Goal: Find specific fact: Find specific fact

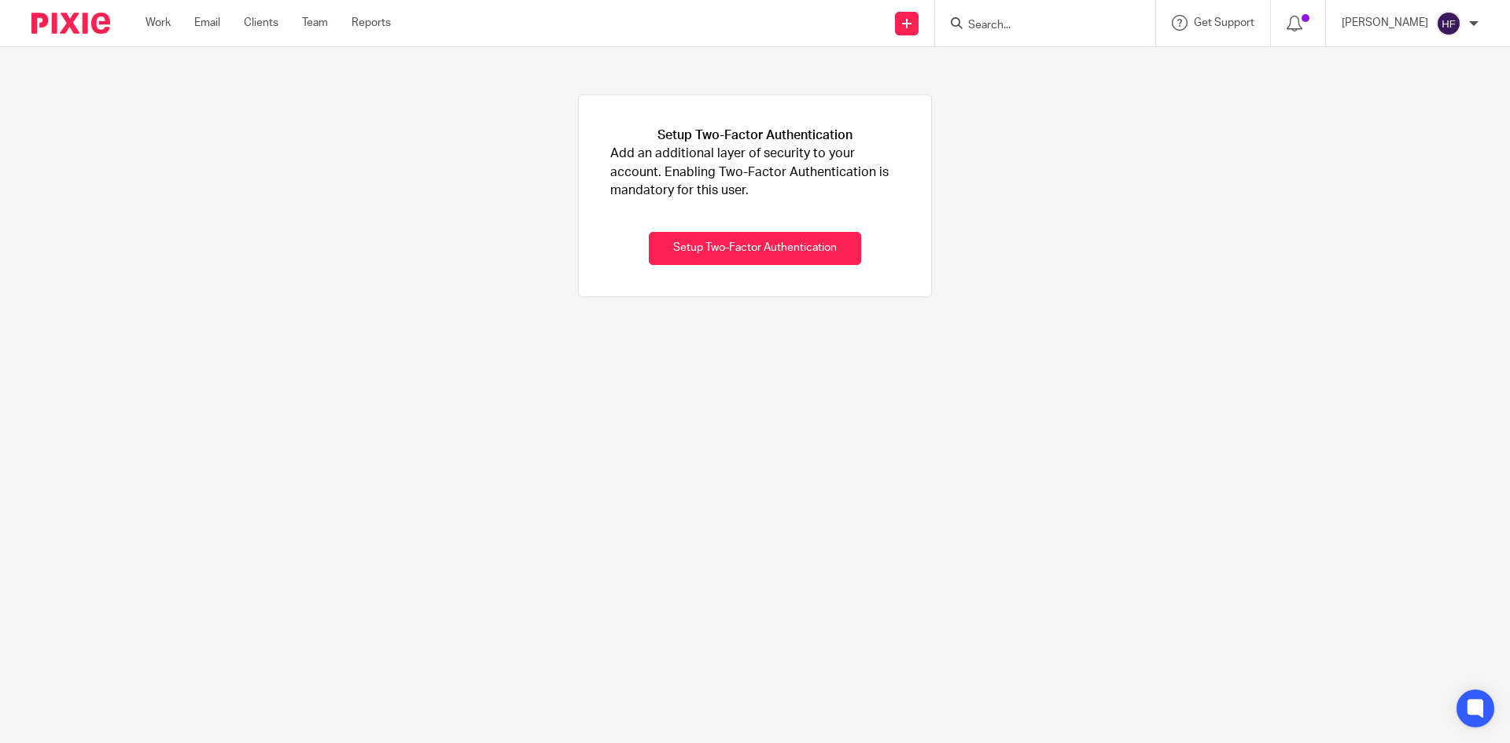
click at [997, 15] on form at bounding box center [1049, 23] width 167 height 20
click at [1003, 17] on form at bounding box center [1049, 23] width 167 height 20
click at [1012, 26] on input "Search" at bounding box center [1037, 26] width 142 height 14
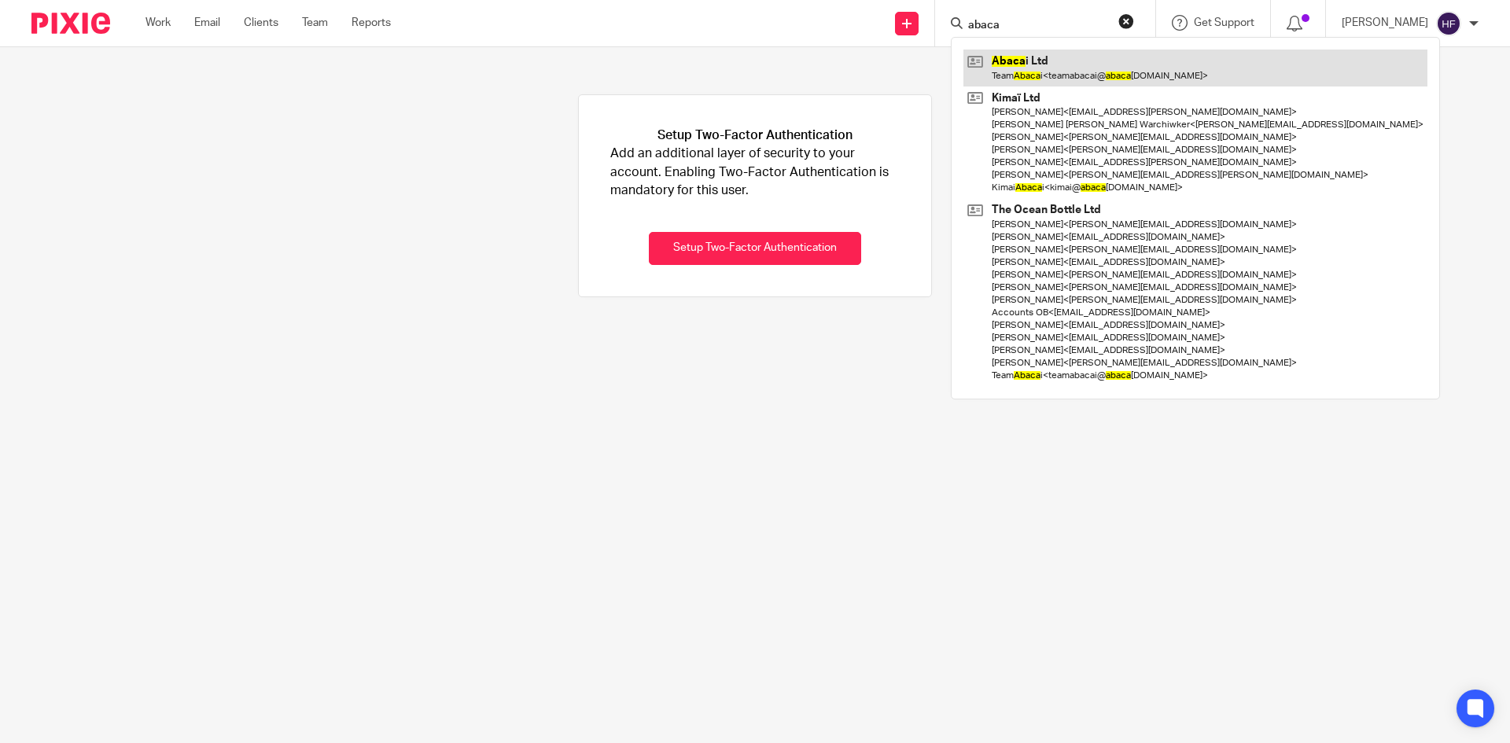
type input "abaca"
click at [1128, 72] on link at bounding box center [1195, 68] width 464 height 36
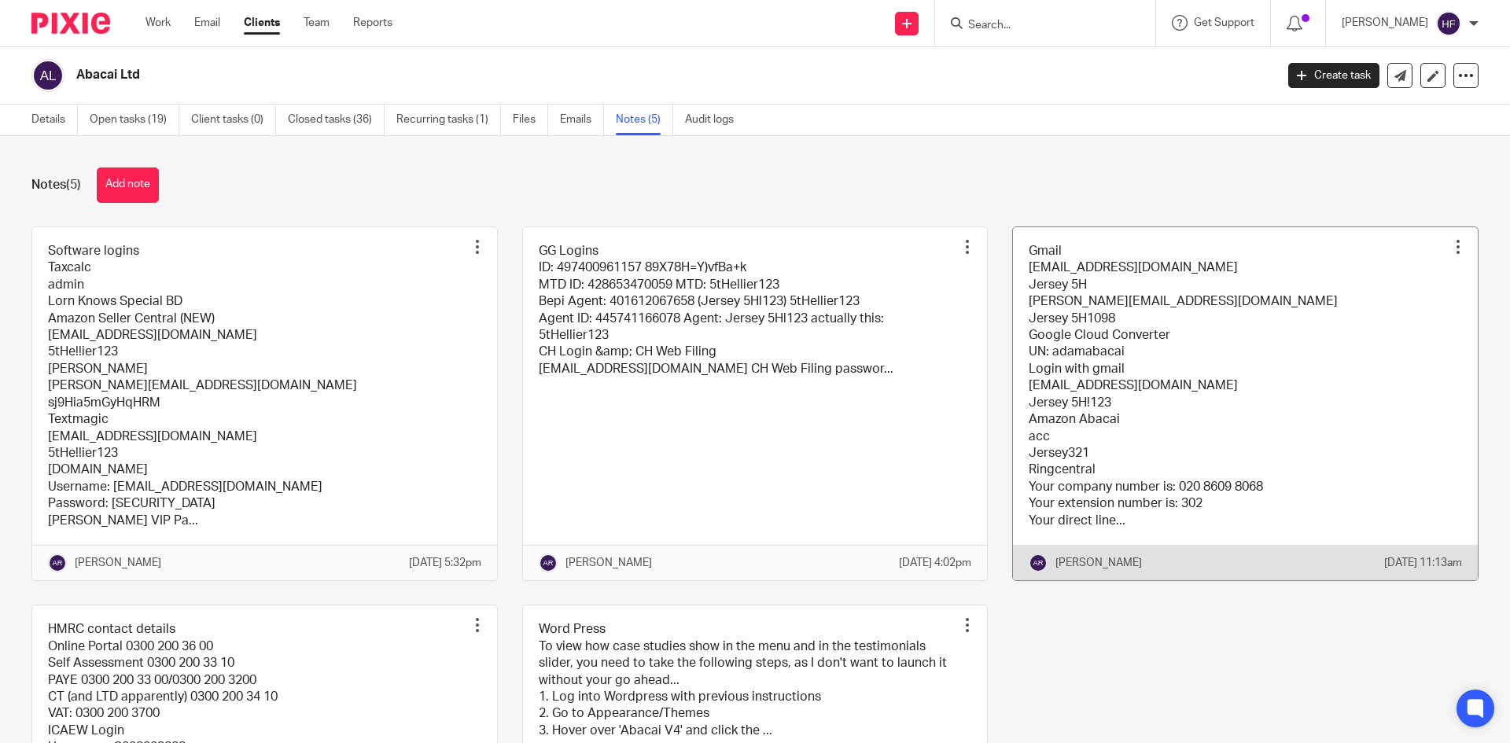
click at [1058, 372] on link at bounding box center [1245, 403] width 465 height 353
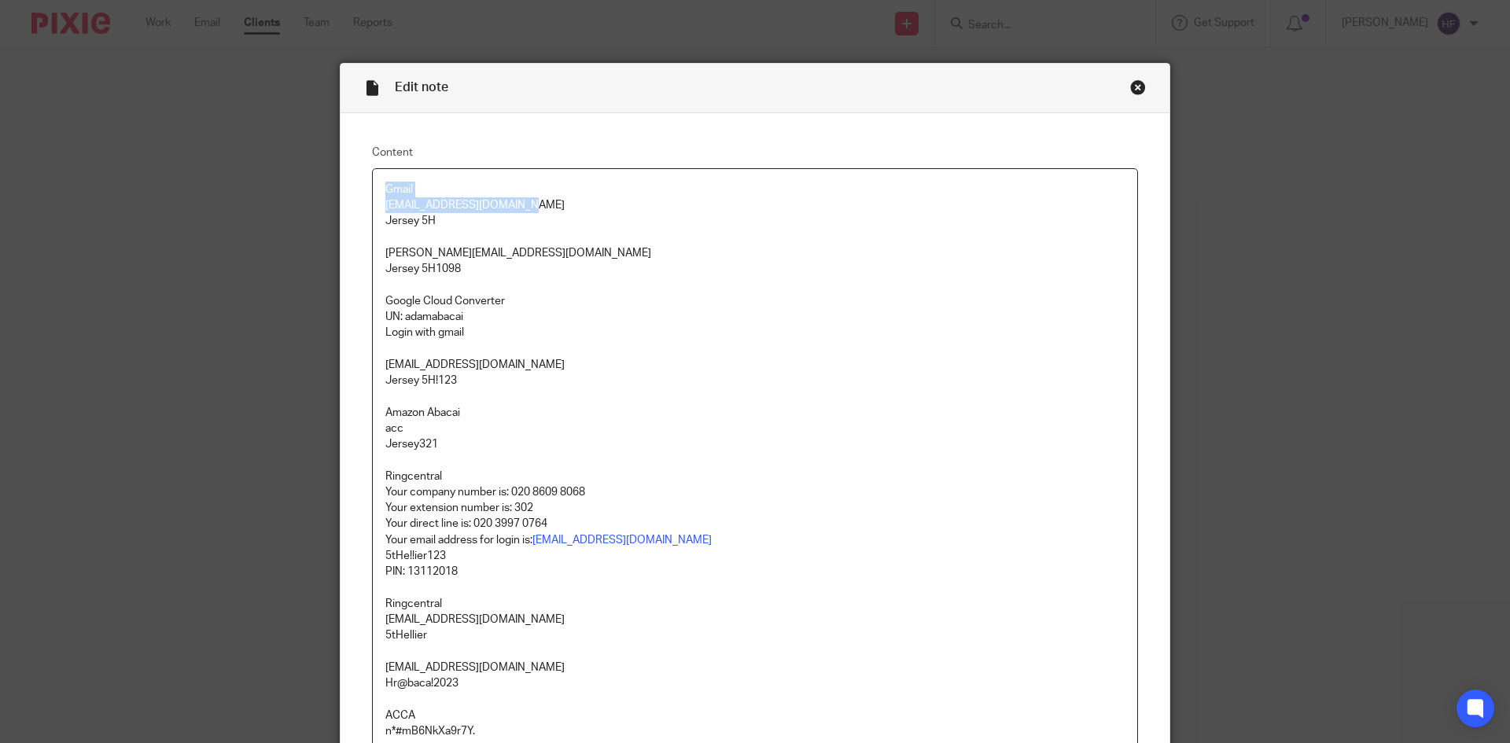
drag, startPoint x: 514, startPoint y: 204, endPoint x: 364, endPoint y: 197, distance: 150.3
click at [364, 197] on div "Content Gmail accounting@abacai.co.uk Jersey 5H adam@abacai.co.uk Jersey 5H1098…" at bounding box center [754, 517] width 829 height 808
drag, startPoint x: 414, startPoint y: 218, endPoint x: 372, endPoint y: 213, distance: 42.7
click at [373, 213] on div "Gmail accounting@abacai.co.uk Jersey 5H adam@abacai.co.uk Jersey 5H1098 Google …" at bounding box center [755, 511] width 764 height 685
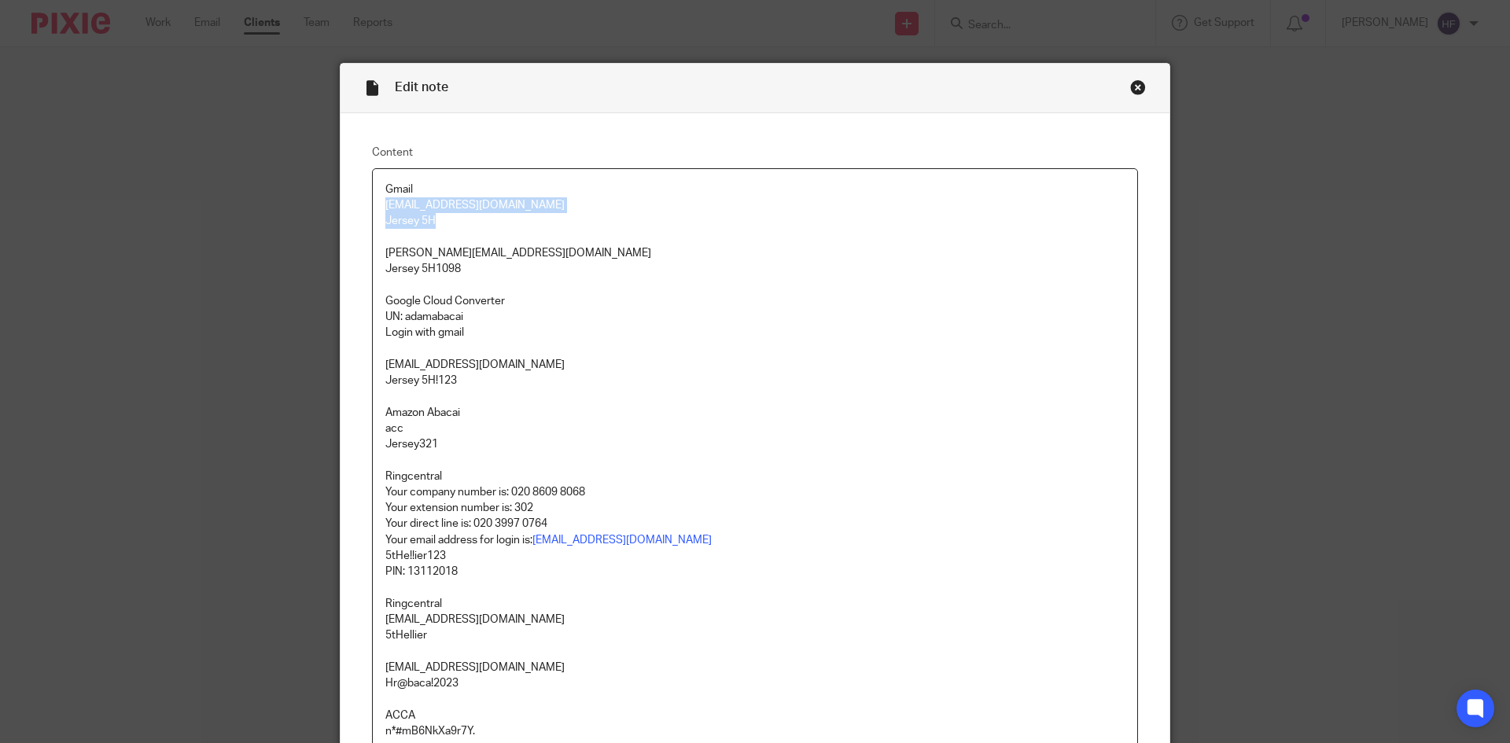
click at [444, 220] on p "accounting@abacai.co.uk Jersey 5H" at bounding box center [754, 213] width 739 height 32
drag, startPoint x: 431, startPoint y: 221, endPoint x: 381, endPoint y: 225, distance: 50.5
click at [385, 225] on p "accounting@abacai.co.uk Jersey 5H" at bounding box center [754, 213] width 739 height 32
copy p "Jersey 5H"
click at [457, 293] on p "Google Cloud Converter" at bounding box center [754, 301] width 739 height 16
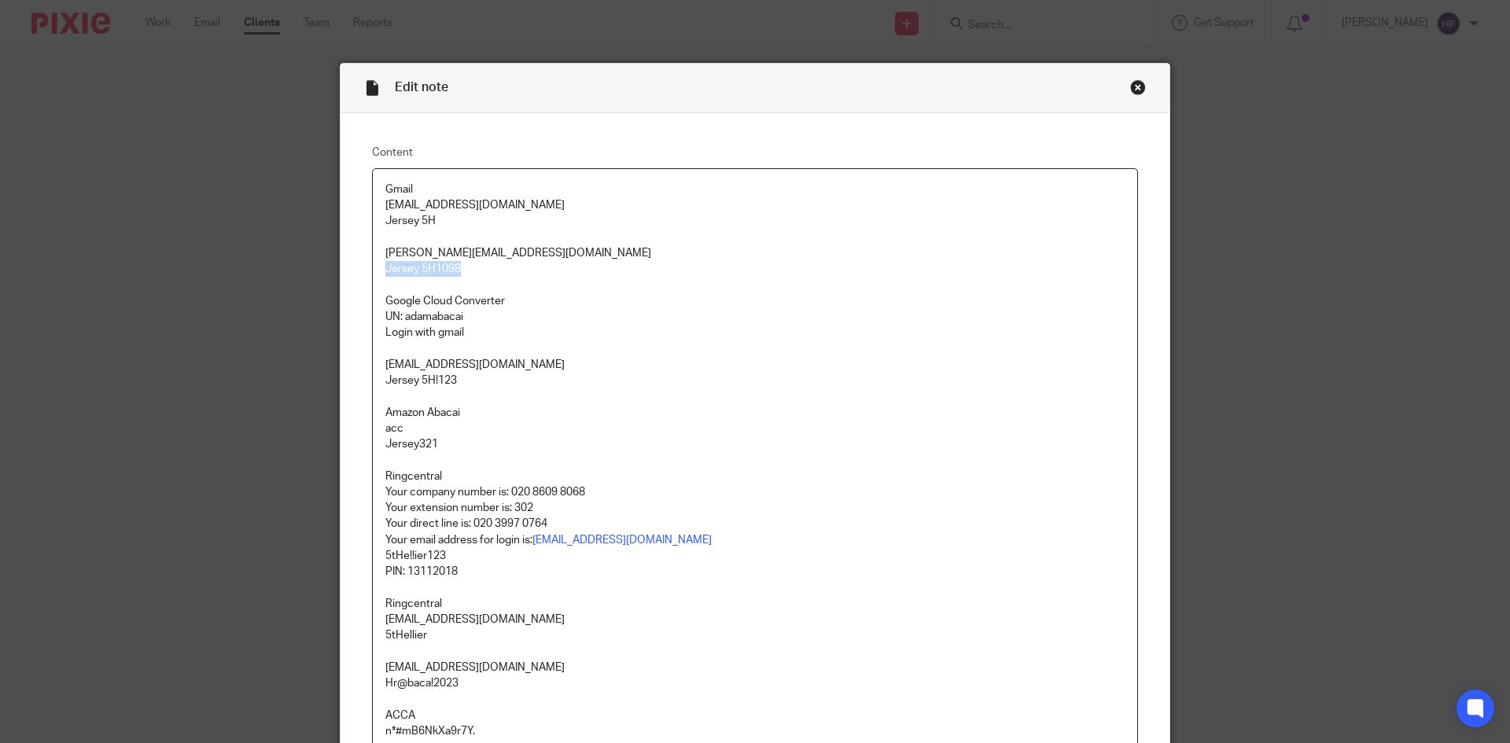
drag, startPoint x: 462, startPoint y: 265, endPoint x: 366, endPoint y: 268, distance: 96.8
click at [372, 268] on div "Gmail accounting@abacai.co.uk Jersey 5H adam@abacai.co.uk Jersey 5H1098 Google …" at bounding box center [755, 528] width 766 height 720
copy p "Jersey 5H1098"
click at [662, 294] on p "Google Cloud Converter" at bounding box center [754, 301] width 739 height 16
click at [1132, 90] on div "Close this dialog window" at bounding box center [1138, 87] width 16 height 16
